Goal: Task Accomplishment & Management: Manage account settings

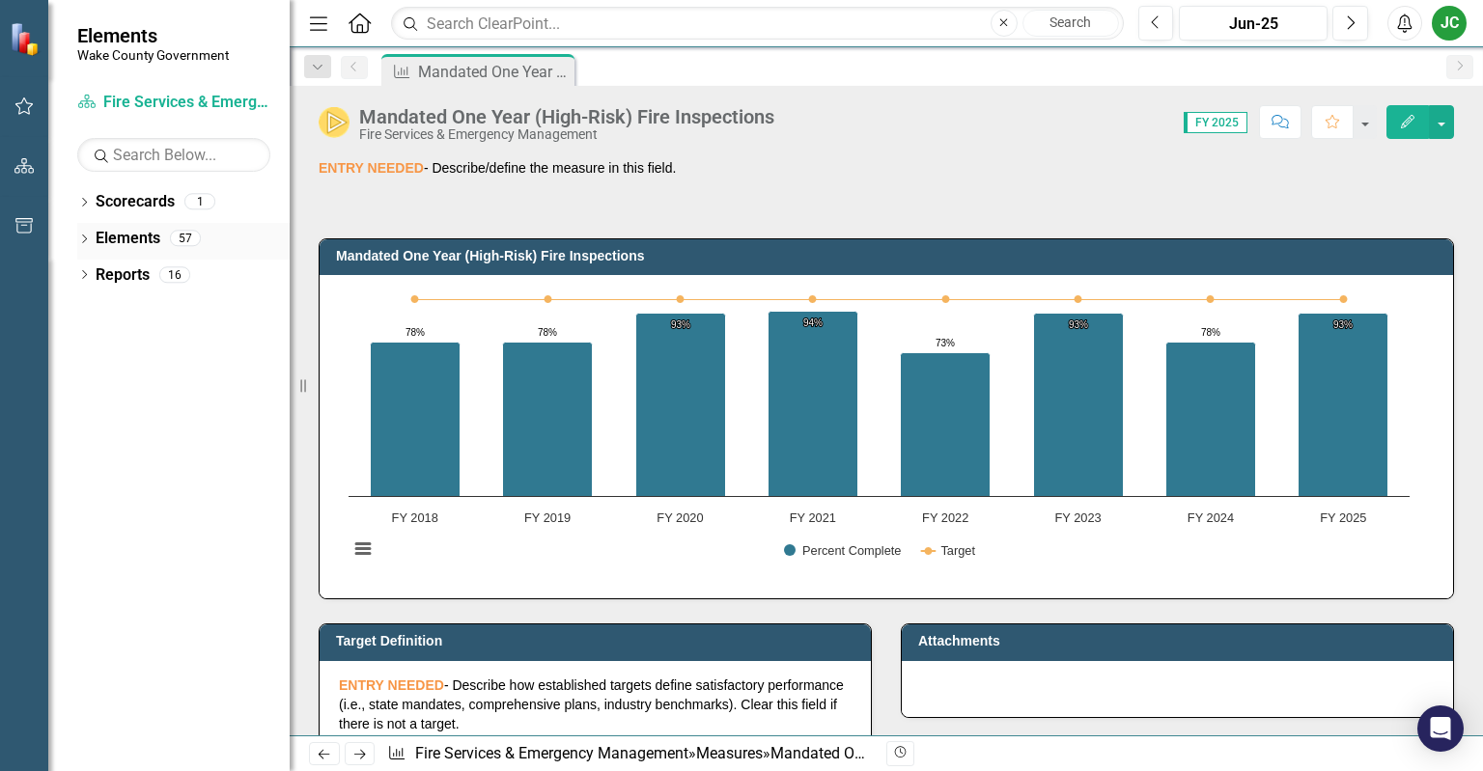
click at [85, 241] on icon "Dropdown" at bounding box center [84, 241] width 14 height 11
click at [91, 349] on icon "Dropdown" at bounding box center [94, 350] width 14 height 11
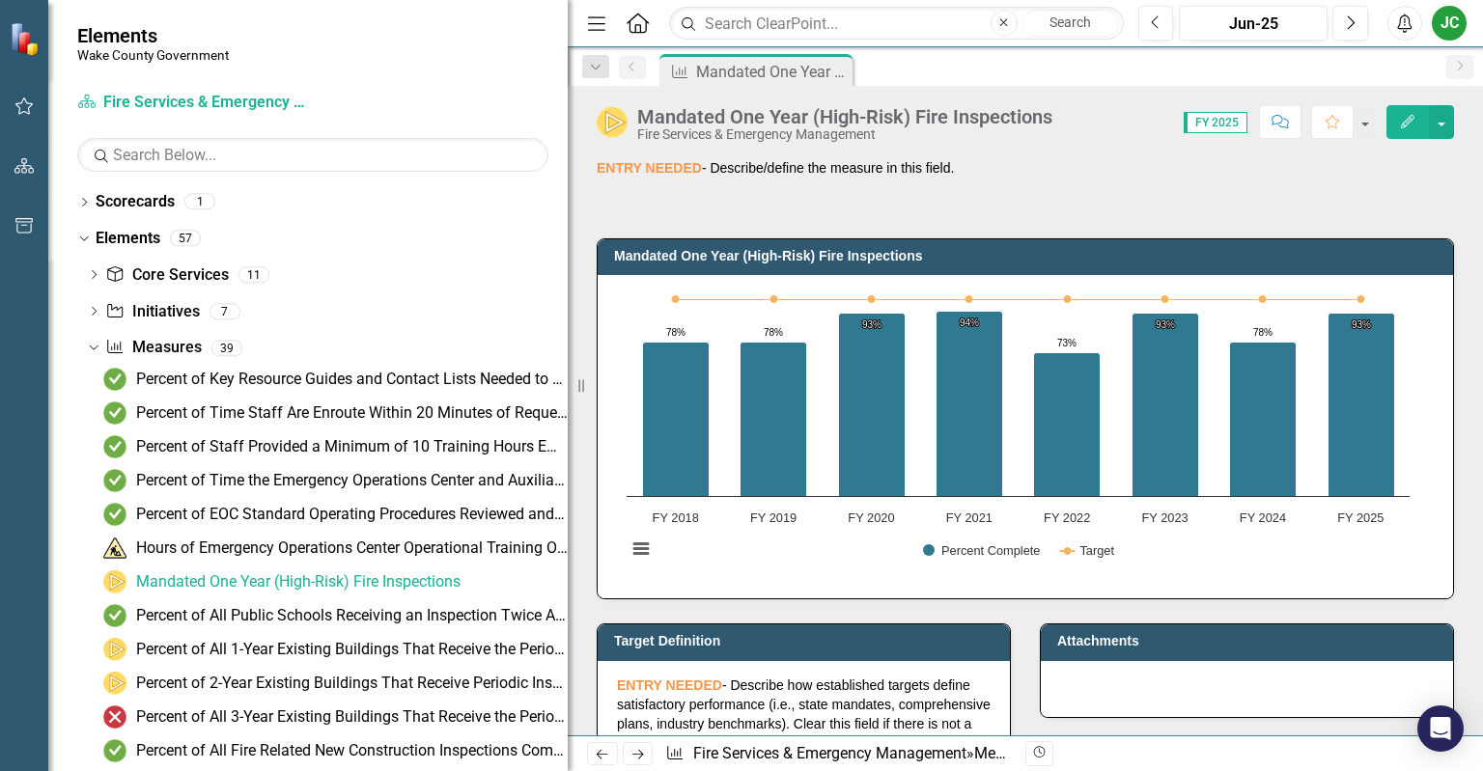
drag, startPoint x: 290, startPoint y: 459, endPoint x: 568, endPoint y: 489, distance: 279.8
click at [568, 489] on div "Resize" at bounding box center [575, 385] width 15 height 771
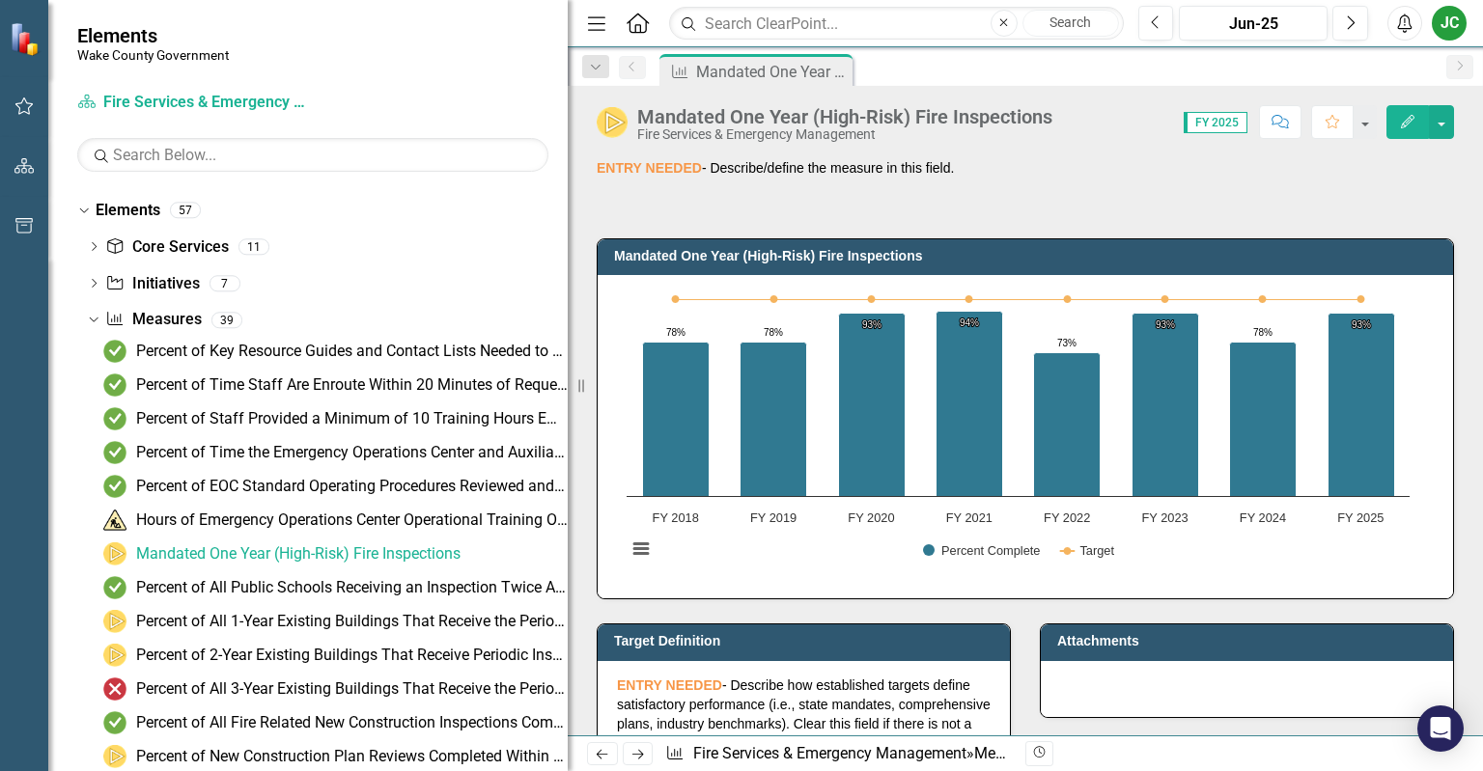
scroll to position [35, 0]
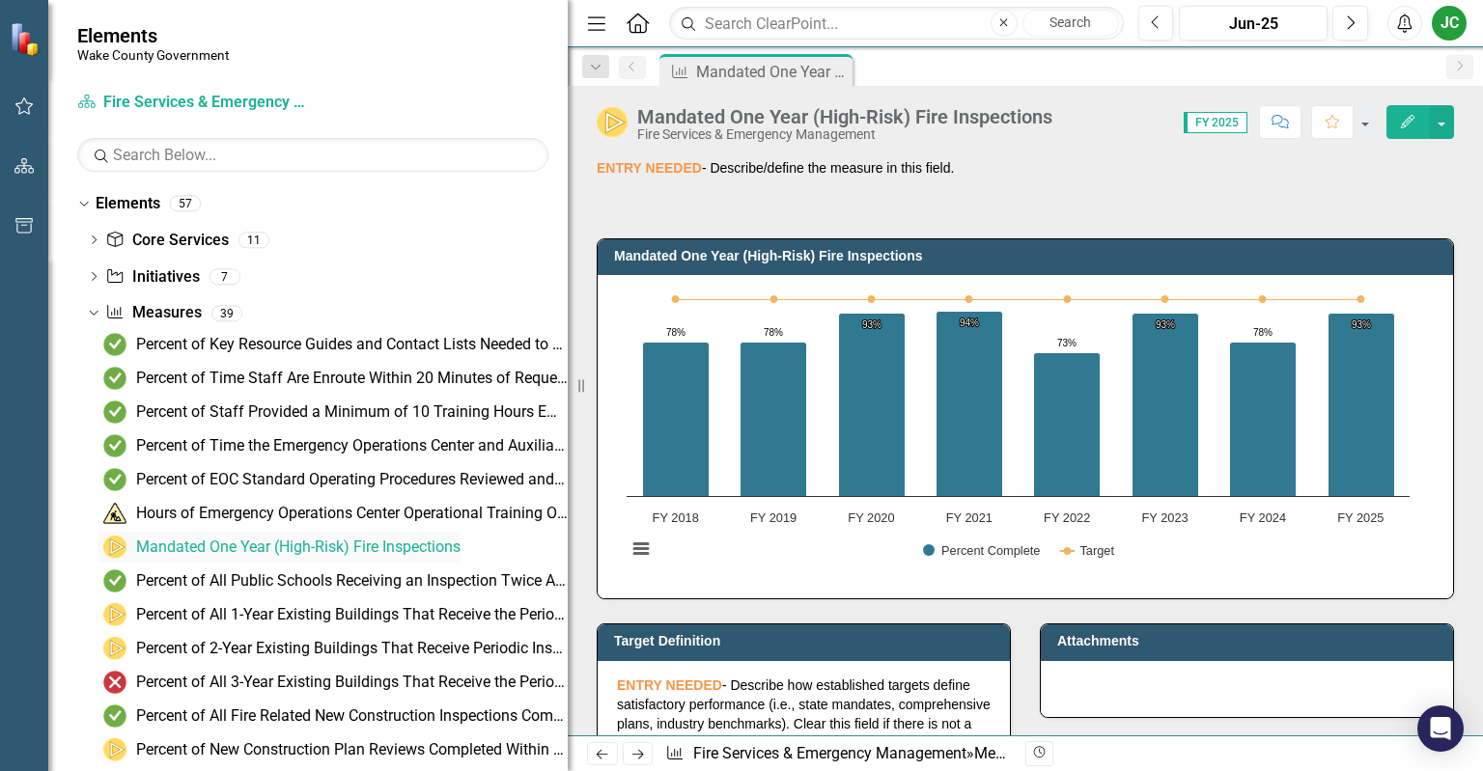
click at [334, 544] on div "Mandated One Year (High-Risk) Fire Inspections" at bounding box center [298, 547] width 324 height 17
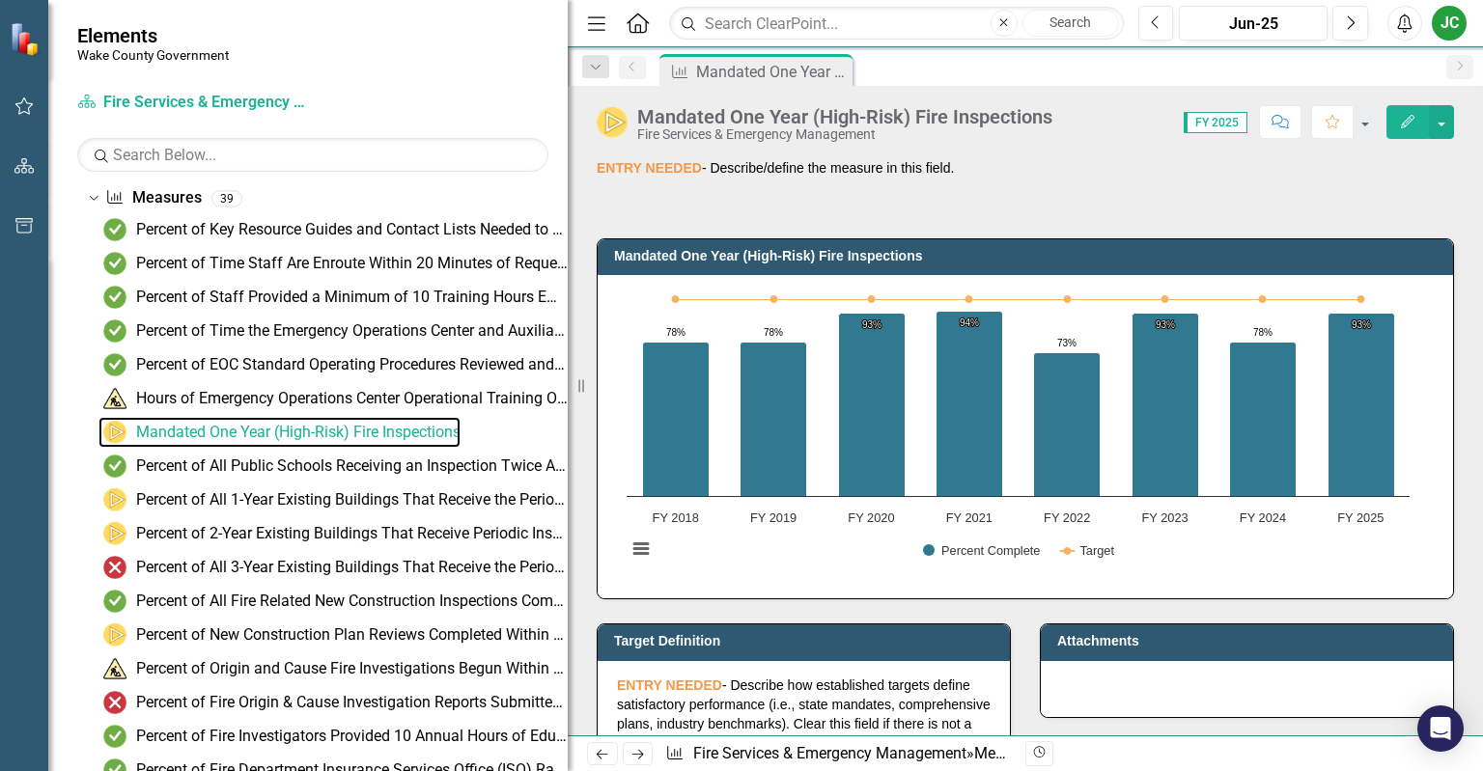
scroll to position [147, 0]
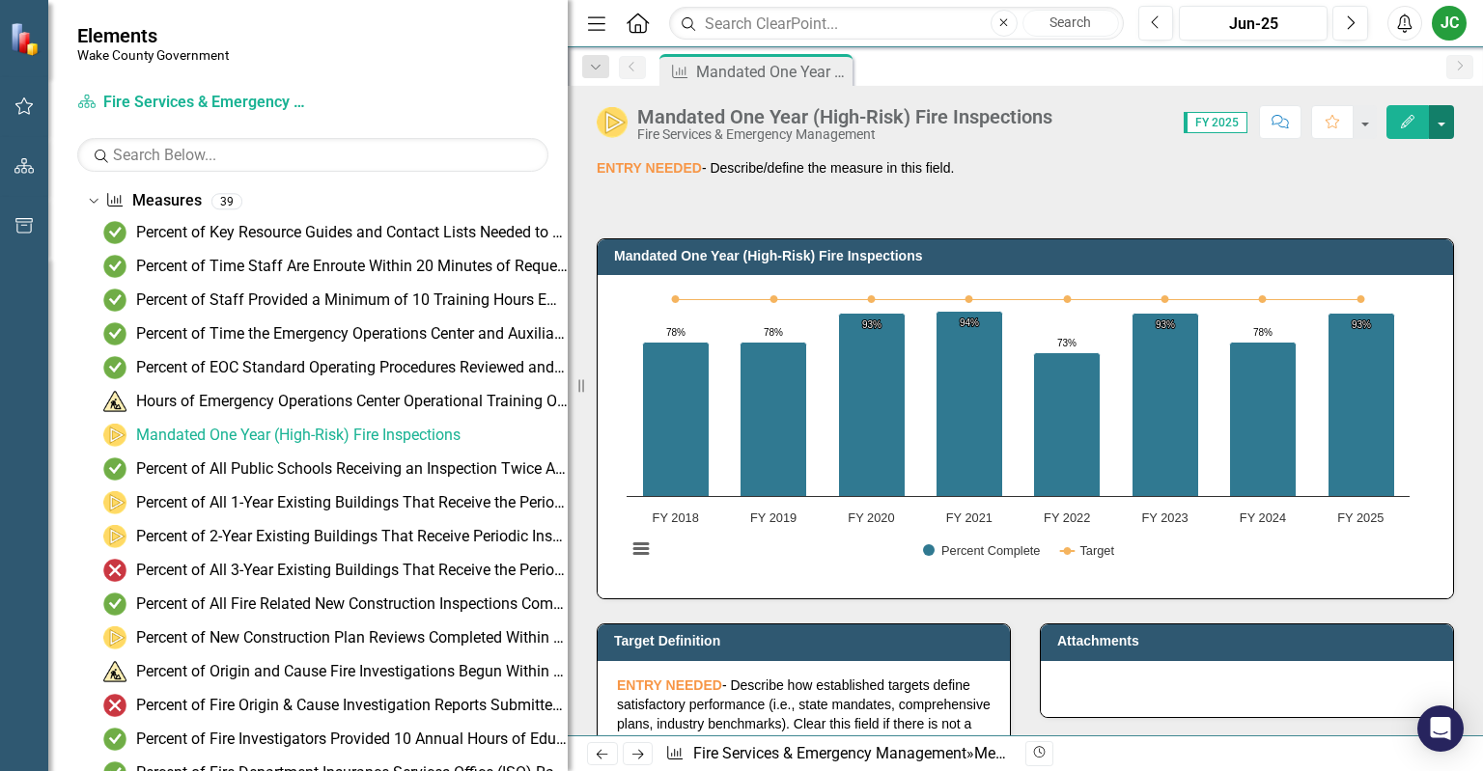
click at [1440, 122] on button "button" at bounding box center [1441, 122] width 25 height 34
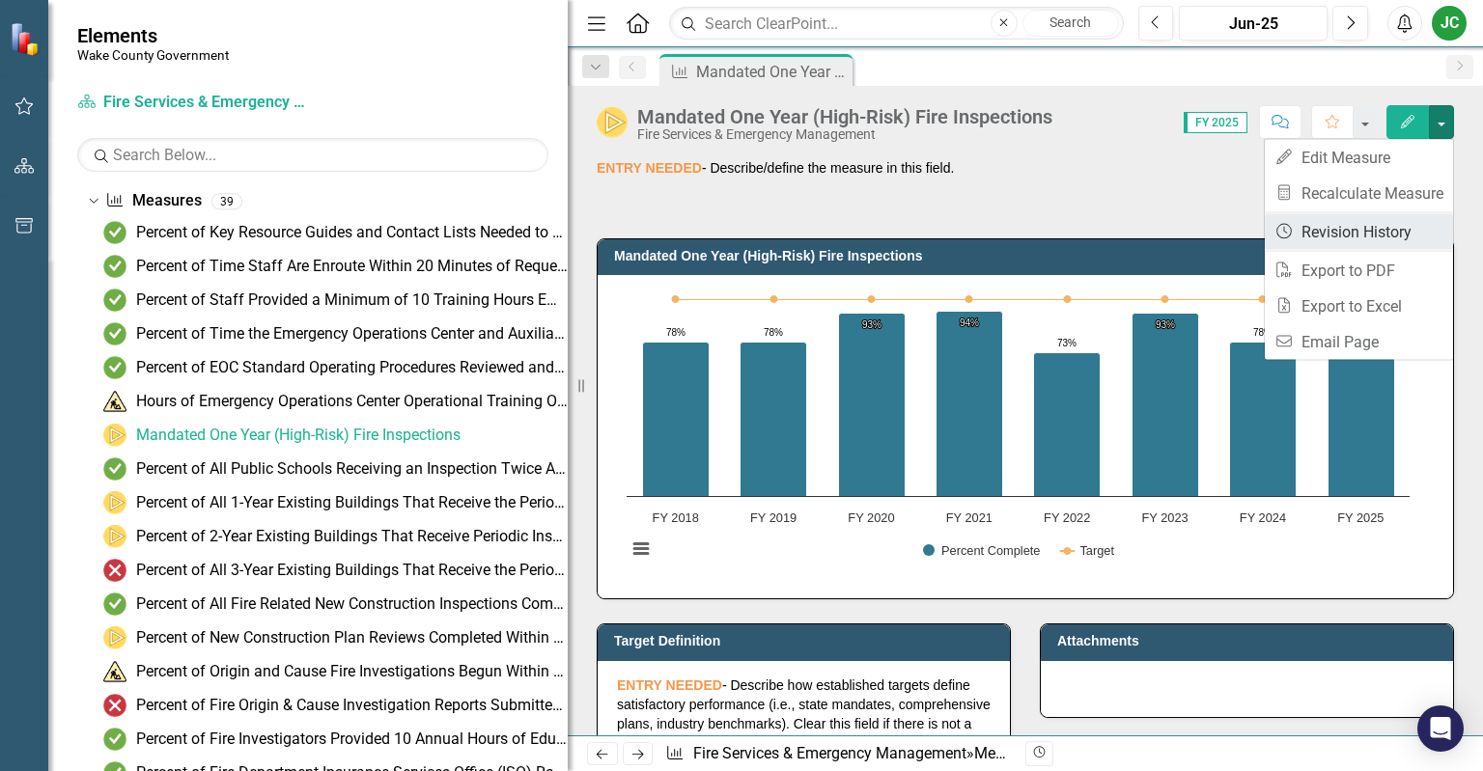
click at [1333, 230] on link "Revision History Revision History" at bounding box center [1359, 232] width 188 height 36
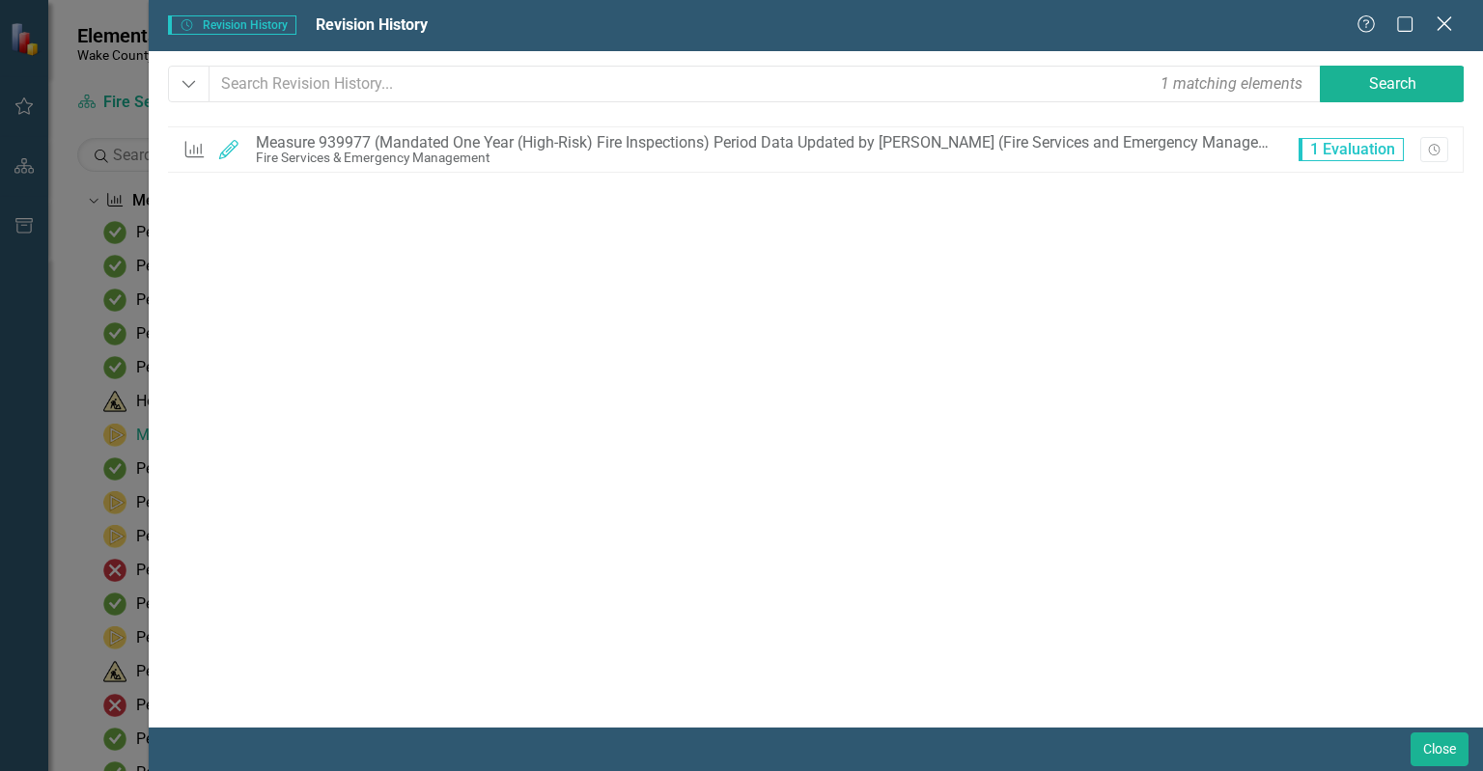
click at [1445, 29] on icon "Close" at bounding box center [1444, 23] width 24 height 18
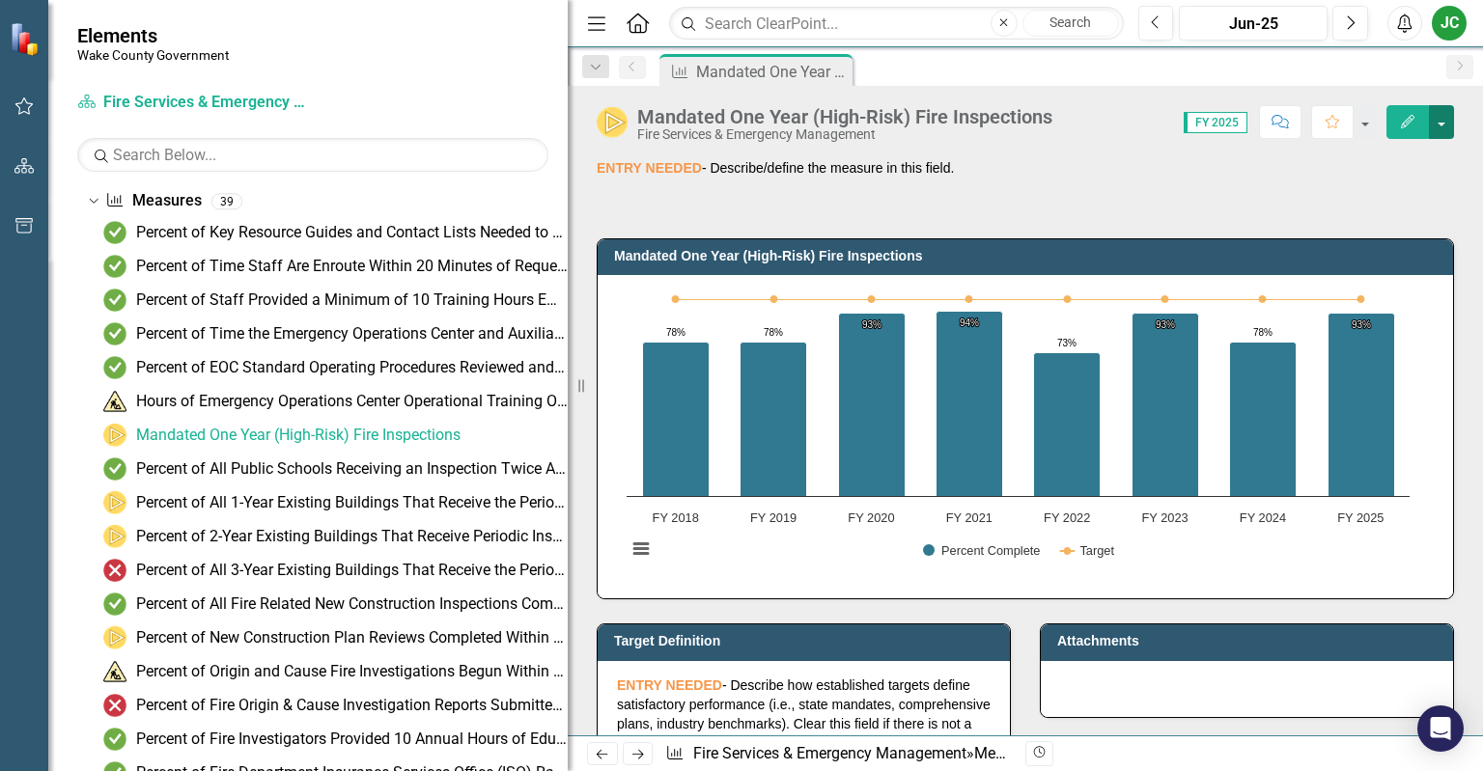
click at [1434, 126] on button "button" at bounding box center [1441, 122] width 25 height 34
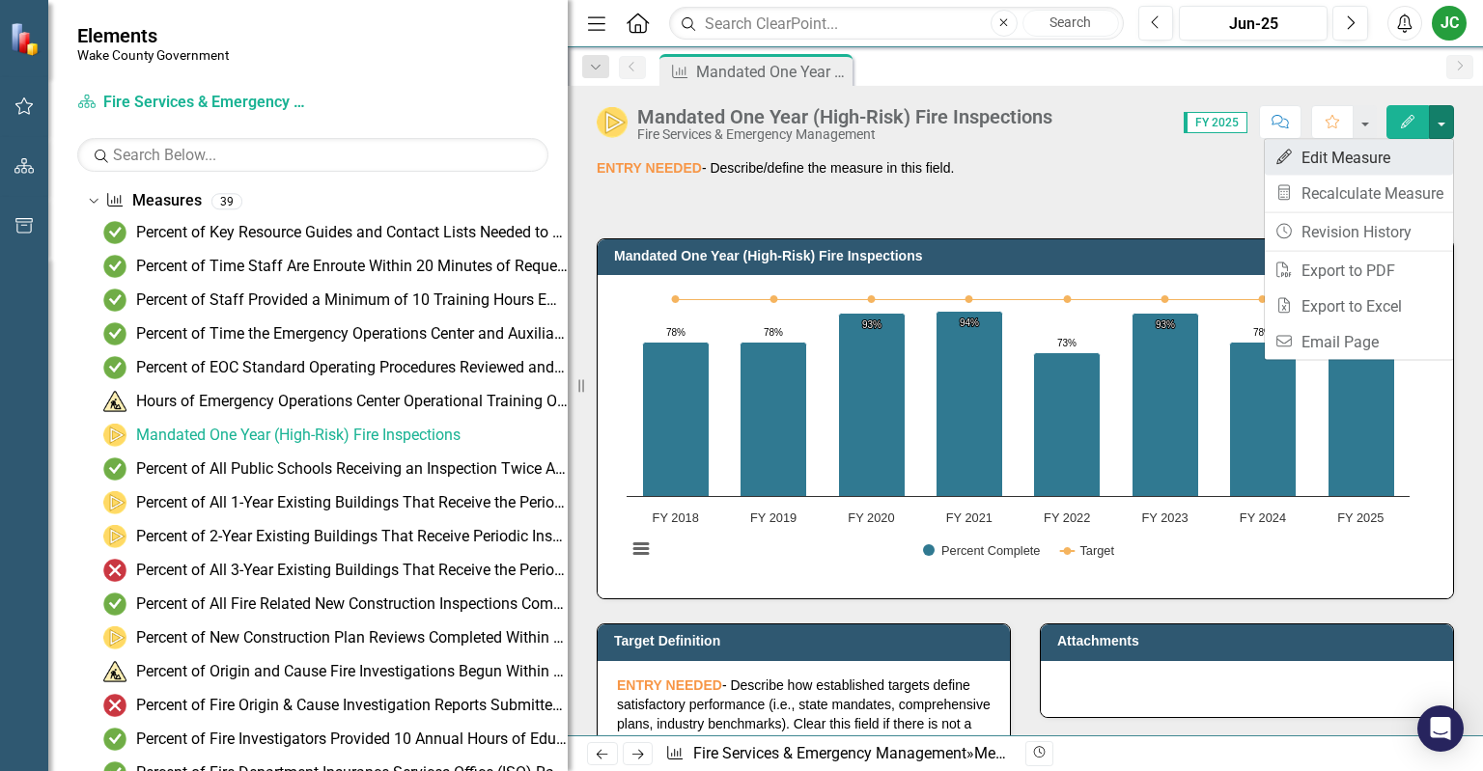
click at [1362, 163] on link "Edit Edit Measure" at bounding box center [1359, 158] width 188 height 36
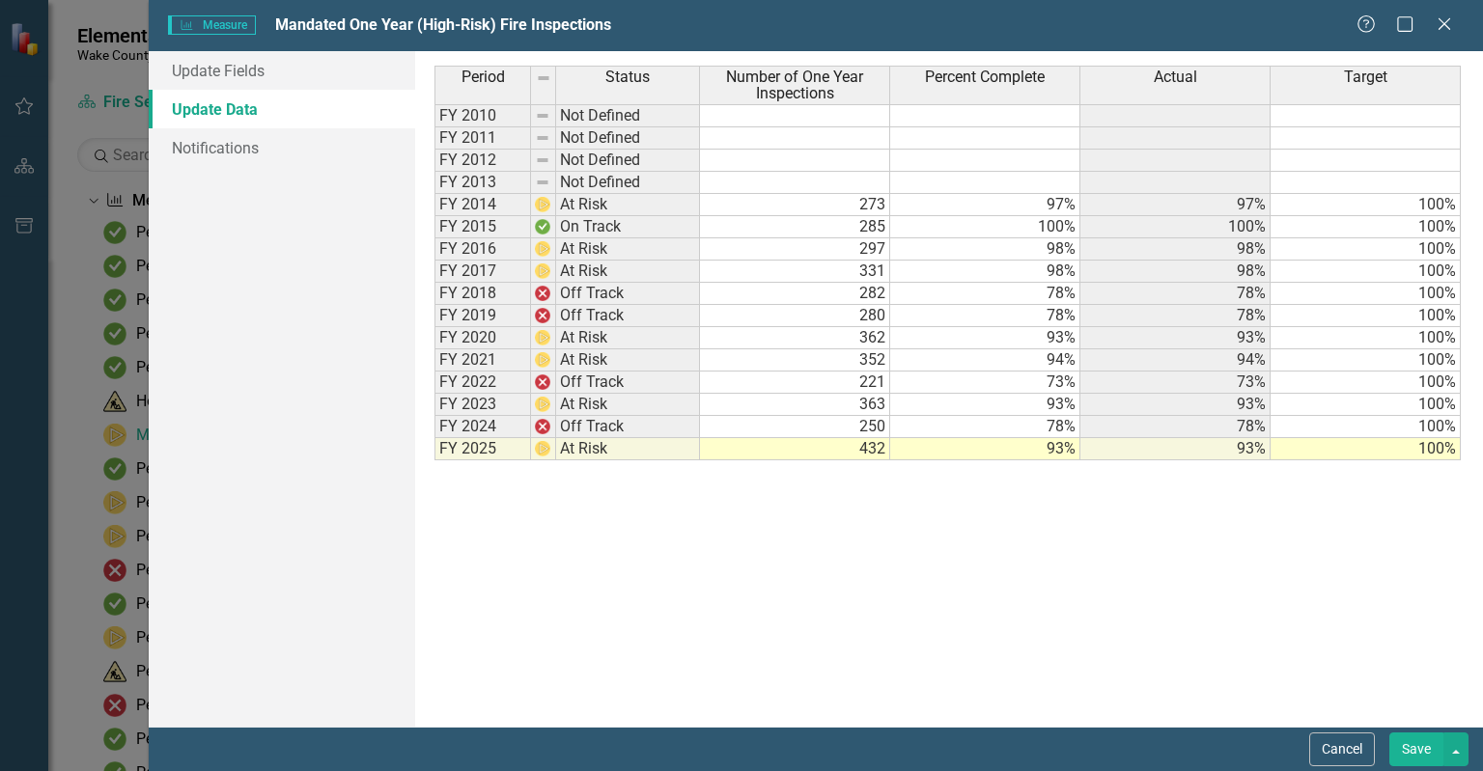
click at [1362, 163] on td at bounding box center [1366, 161] width 190 height 22
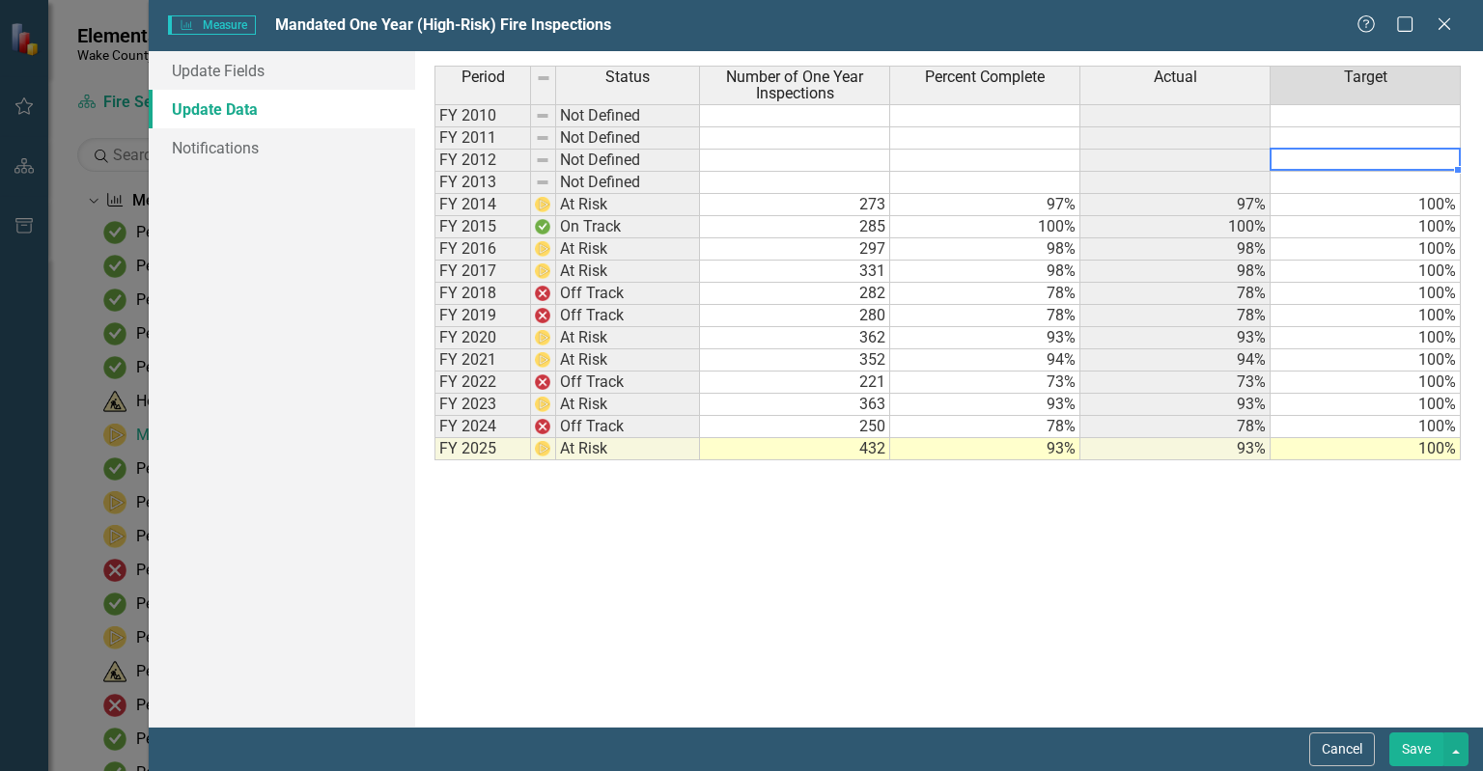
scroll to position [0, 0]
click at [0, 337] on div "Measure Measure Mandated One Year (High-Risk) Fire Inspections Help Maximize Cl…" at bounding box center [741, 385] width 1483 height 771
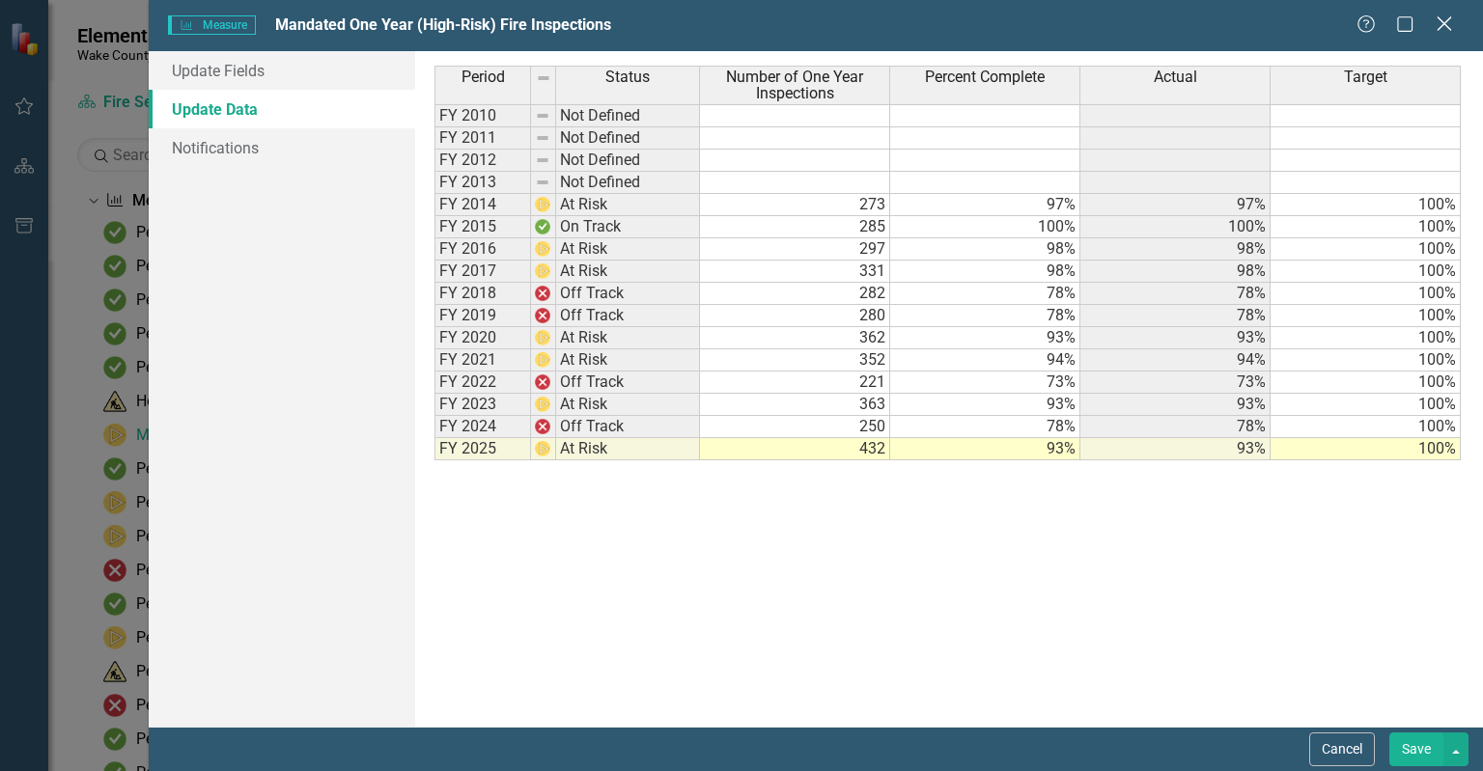
click at [1449, 30] on icon at bounding box center [1444, 23] width 14 height 14
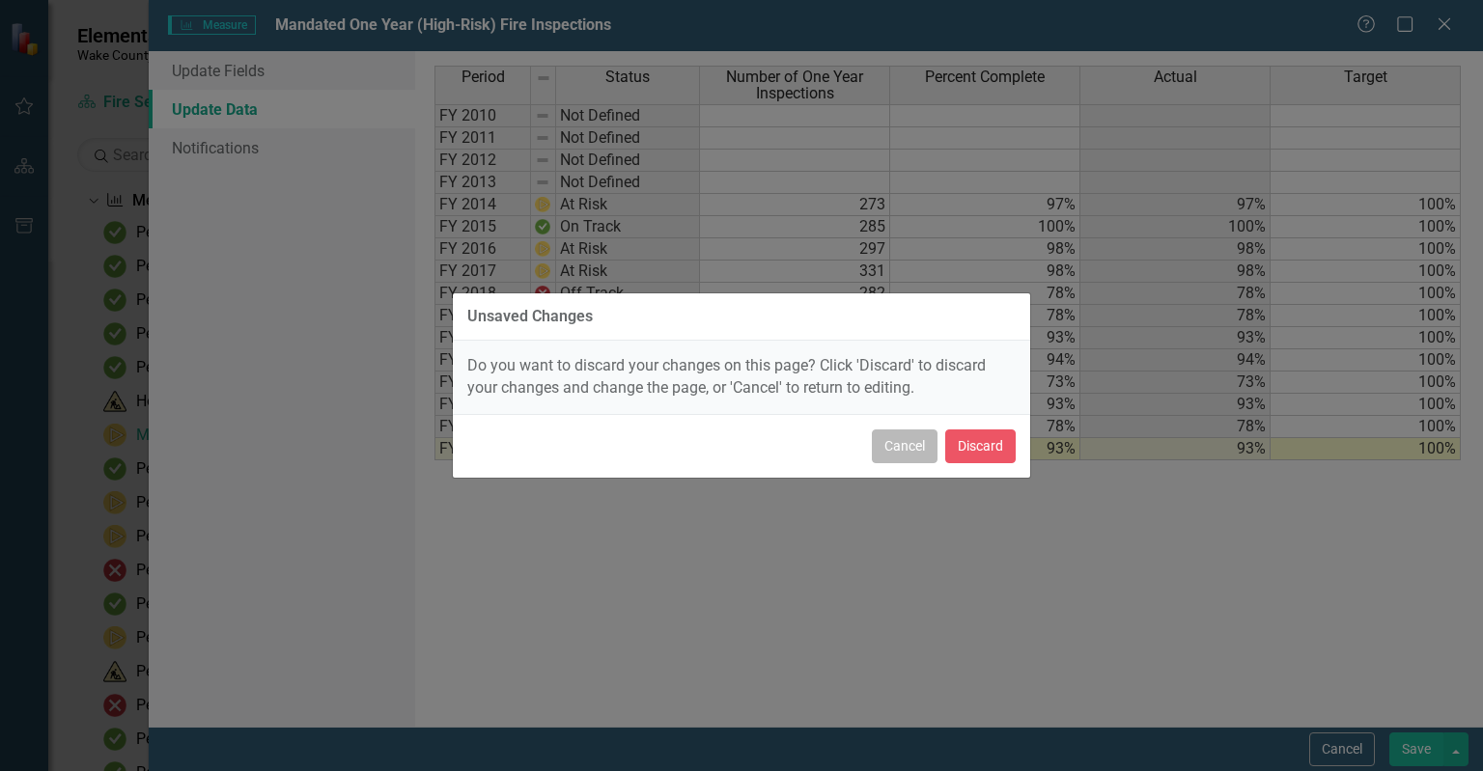
click at [904, 448] on button "Cancel" at bounding box center [905, 447] width 66 height 34
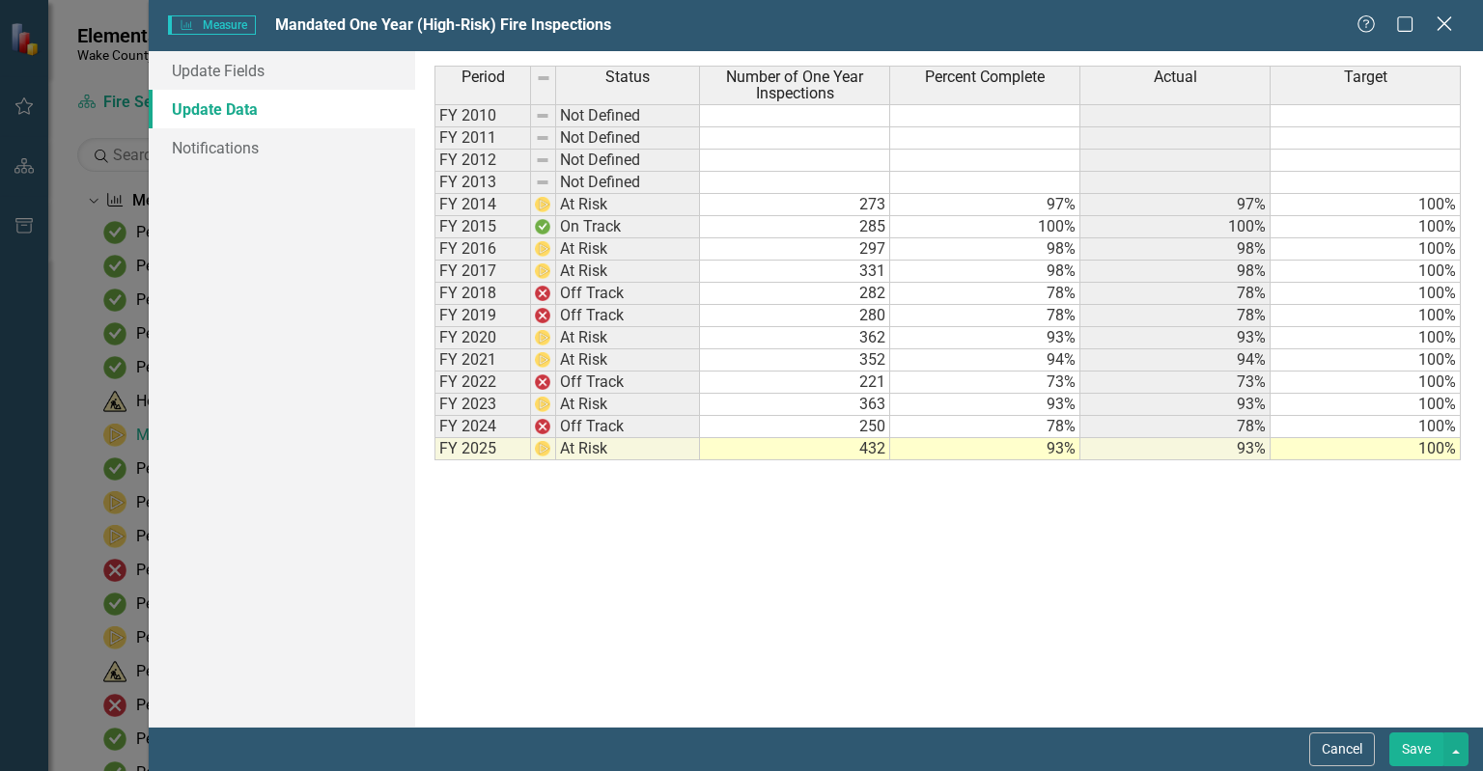
click at [1445, 16] on icon "Close" at bounding box center [1444, 23] width 24 height 18
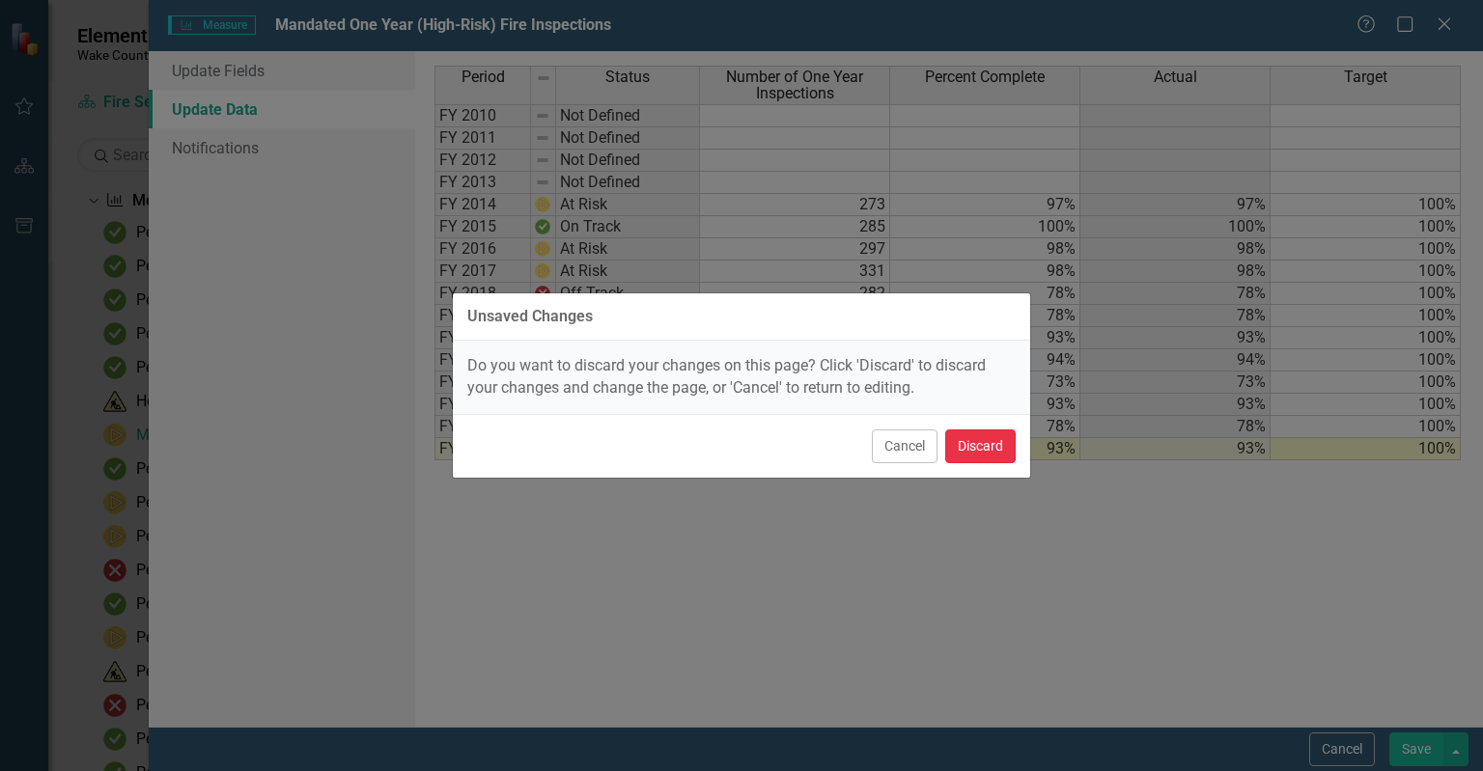
click at [981, 434] on button "Discard" at bounding box center [980, 447] width 70 height 34
